Goal: Find contact information: Find contact information

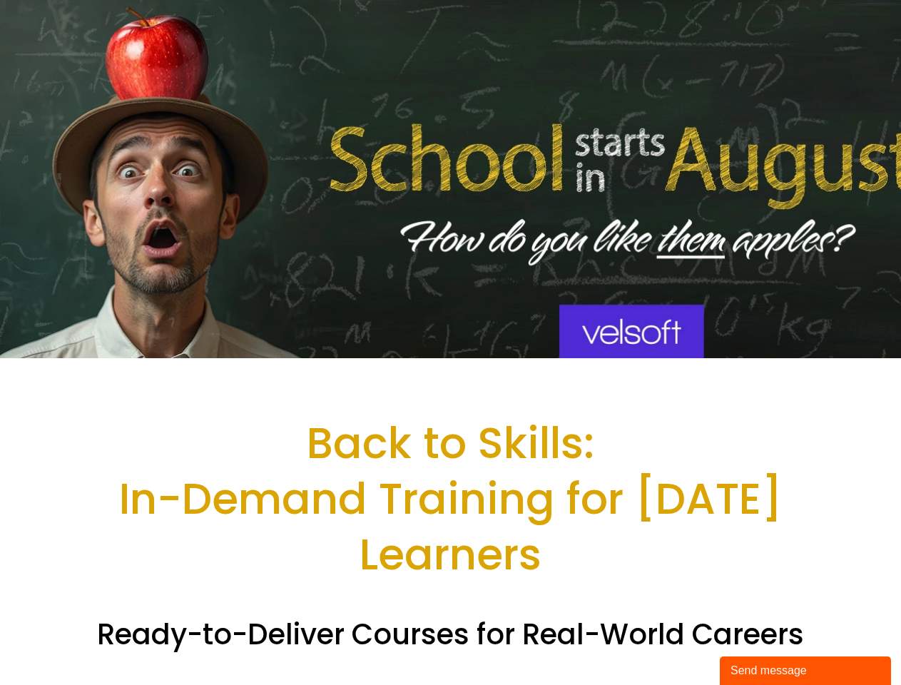
click at [450, 343] on div at bounding box center [450, 179] width 901 height 358
click at [806, 671] on div "Send message" at bounding box center [806, 670] width 150 height 17
